Goal: Task Accomplishment & Management: Manage account settings

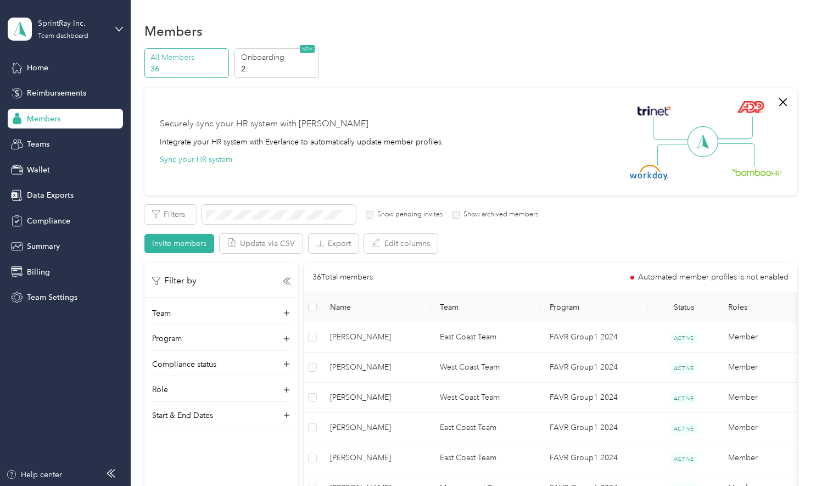
scroll to position [148, 0]
click at [83, 170] on div "Wallet" at bounding box center [65, 170] width 115 height 20
